Goal: Find specific page/section

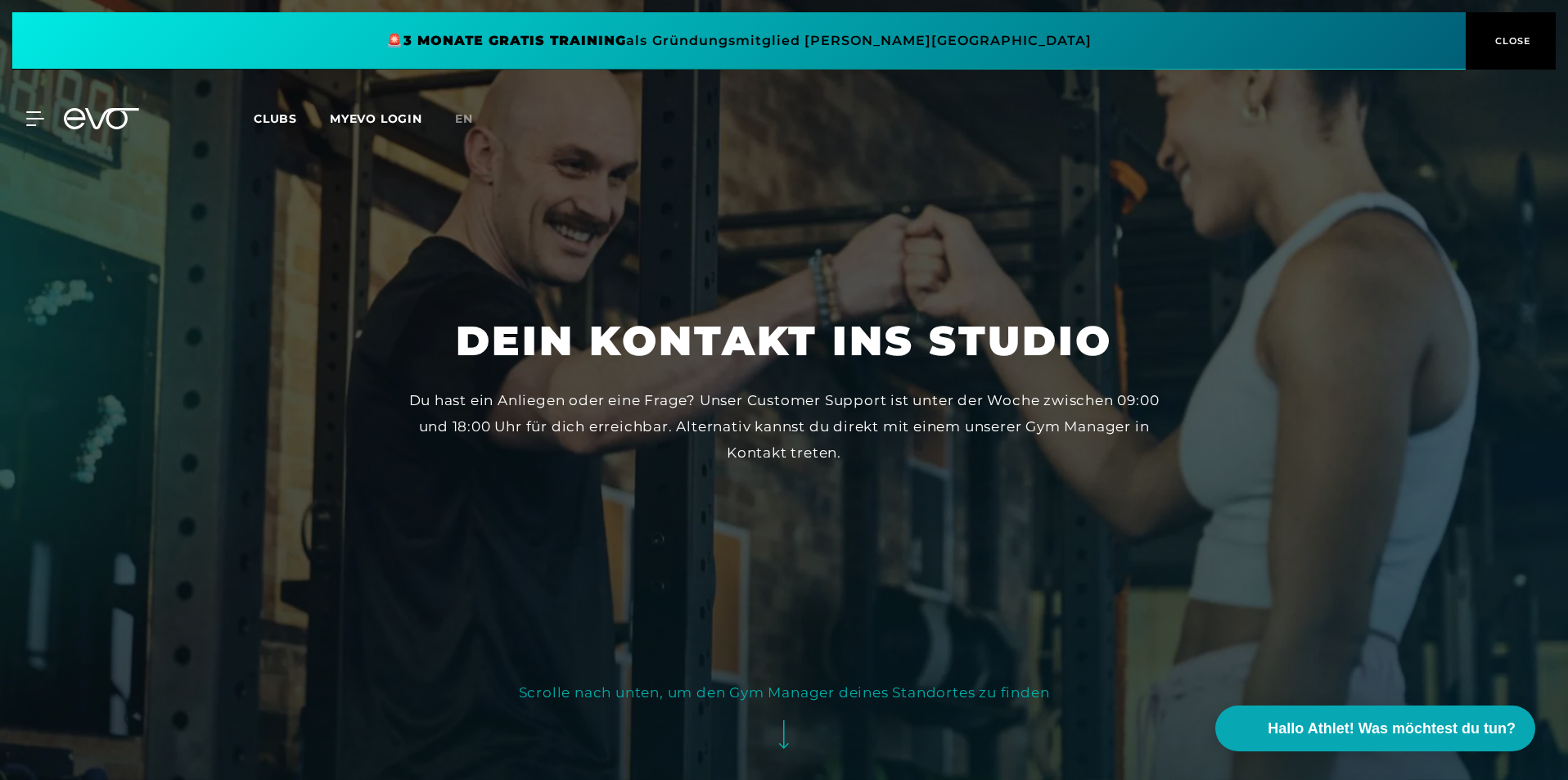
click at [259, 120] on span "Clubs" at bounding box center [275, 119] width 44 height 15
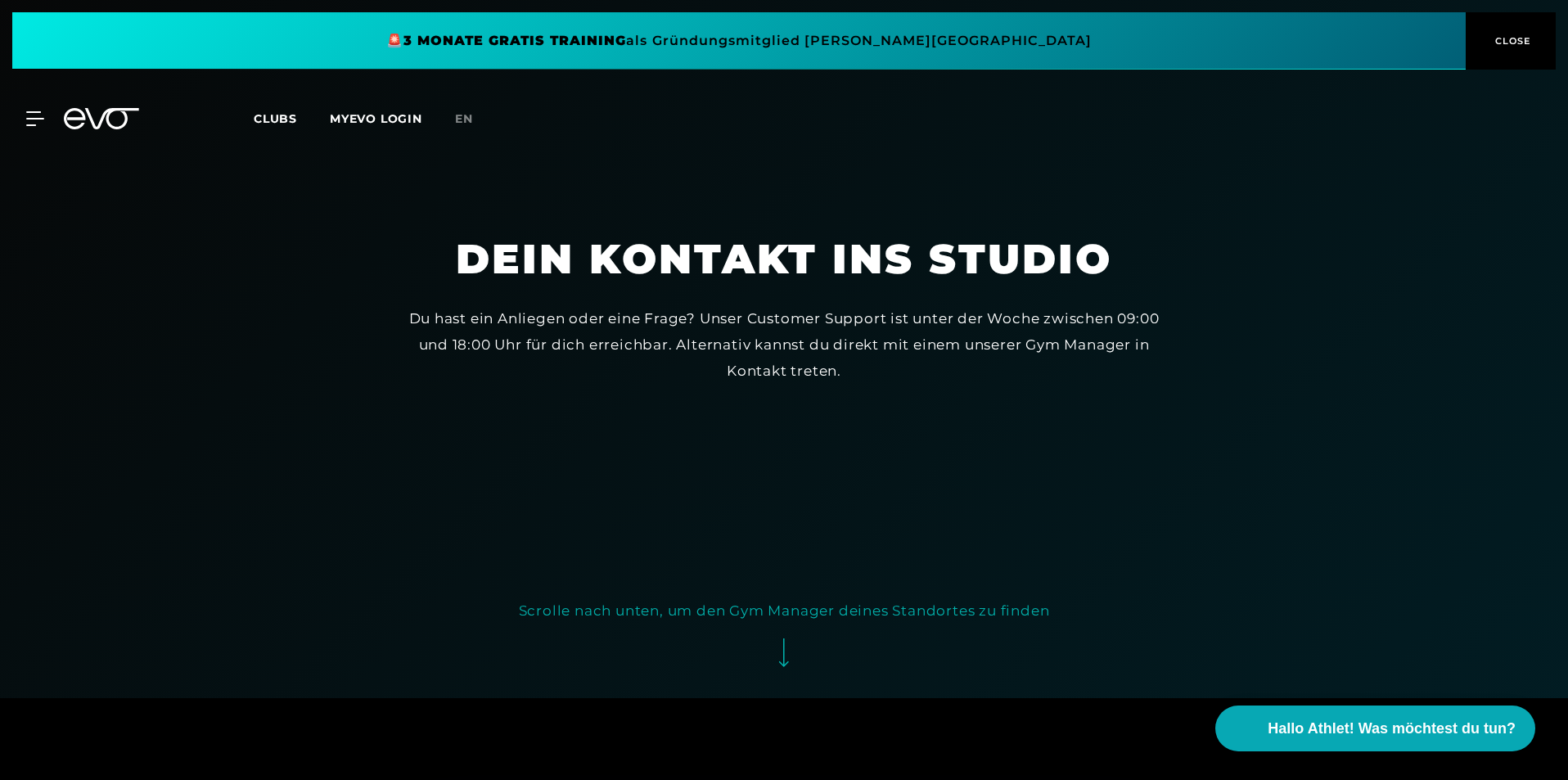
scroll to position [164, 0]
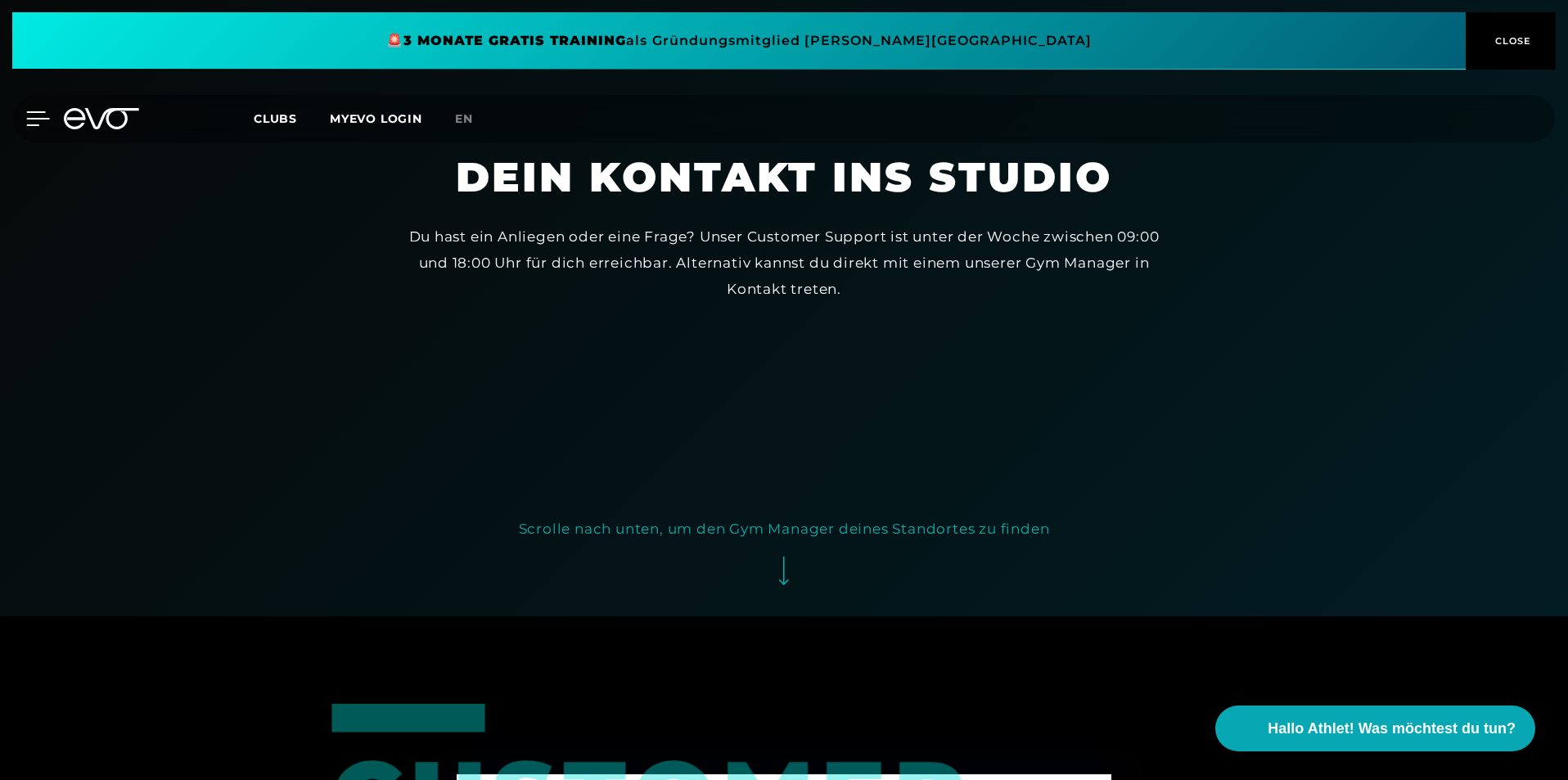
click at [39, 120] on icon at bounding box center [38, 119] width 23 height 13
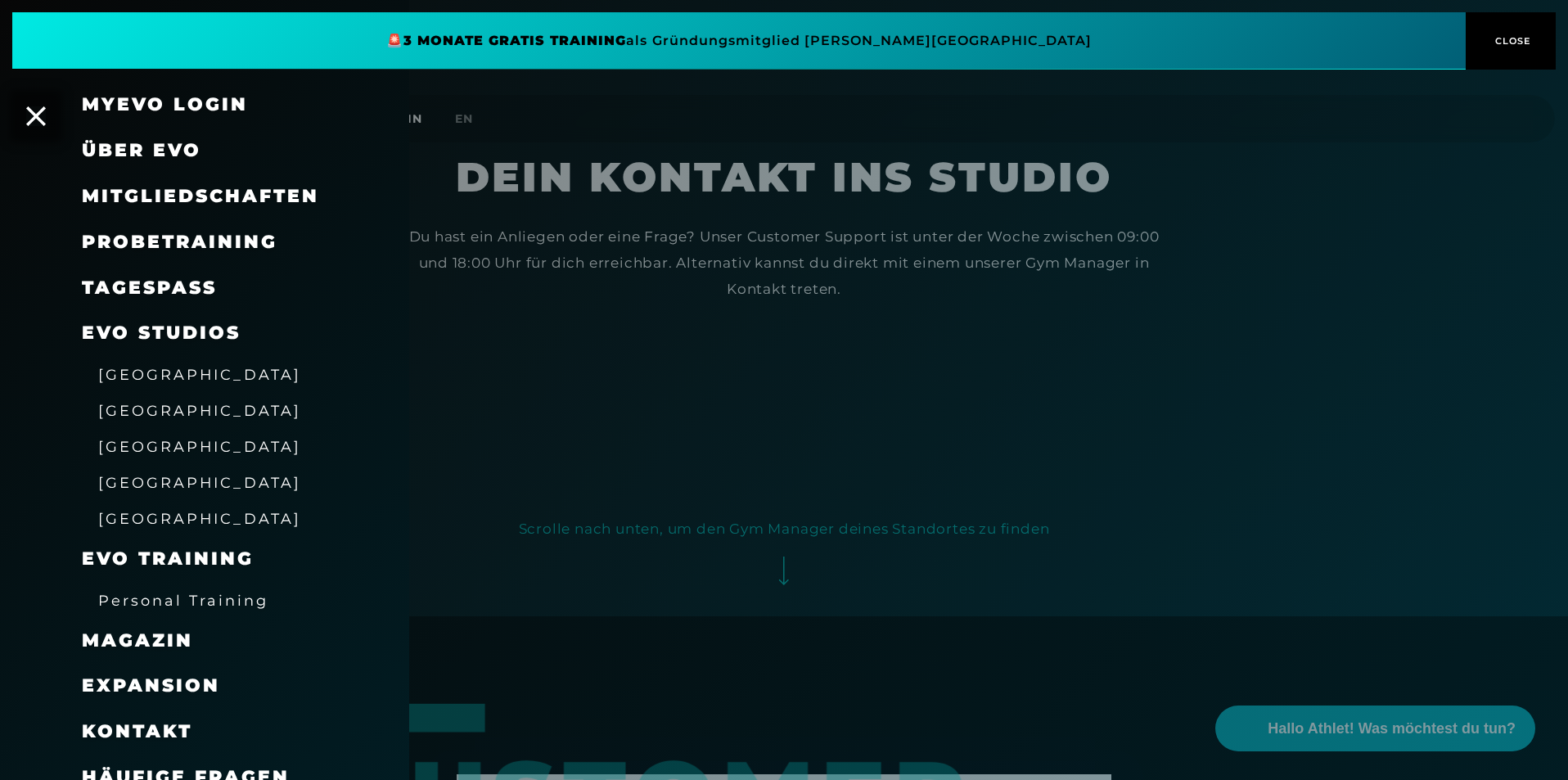
click at [134, 503] on div "[GEOGRAPHIC_DATA]" at bounding box center [224, 518] width 286 height 36
click at [123, 522] on span "[GEOGRAPHIC_DATA]" at bounding box center [199, 518] width 203 height 18
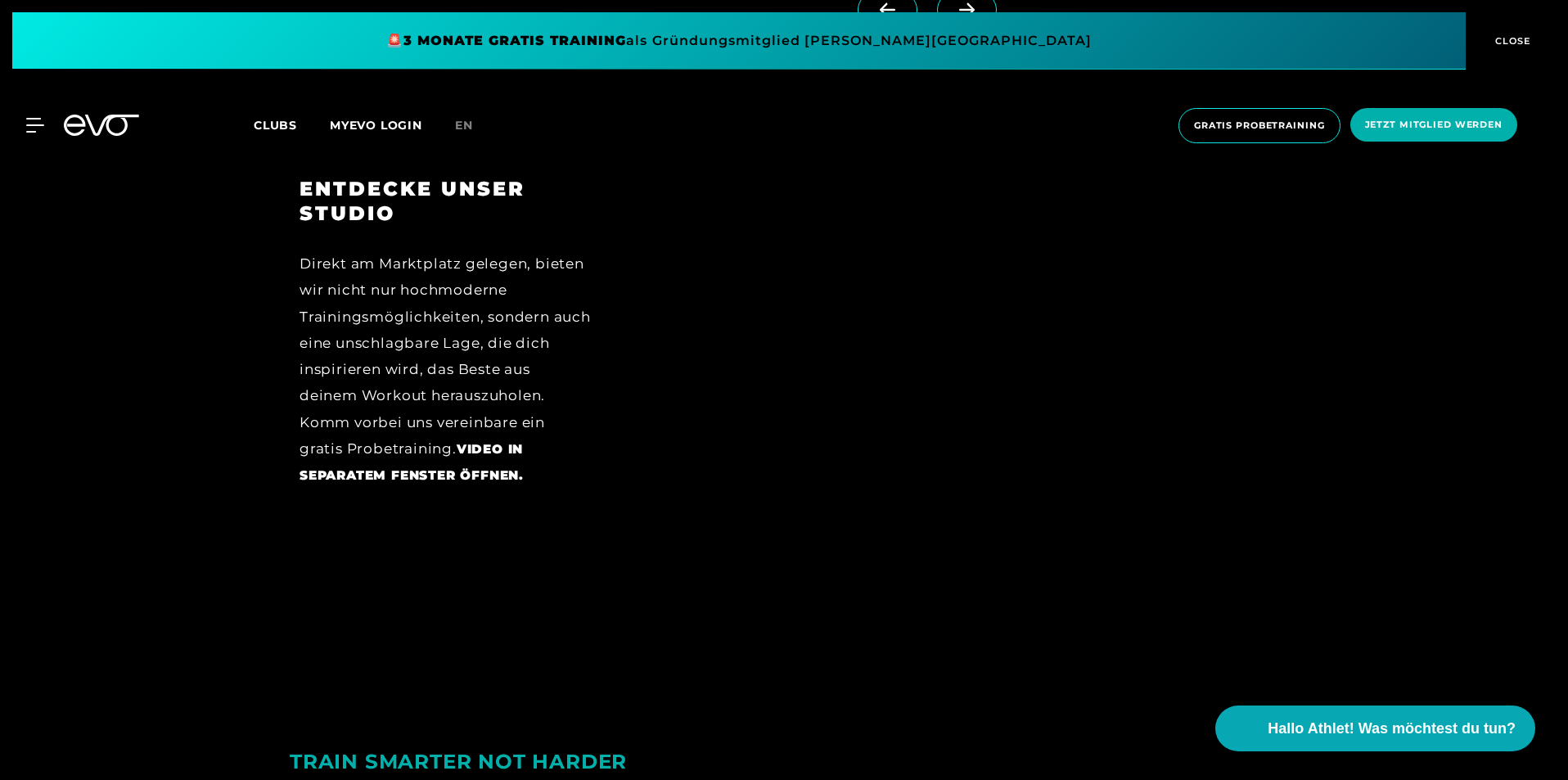
scroll to position [2782, 0]
